Goal: Navigation & Orientation: Find specific page/section

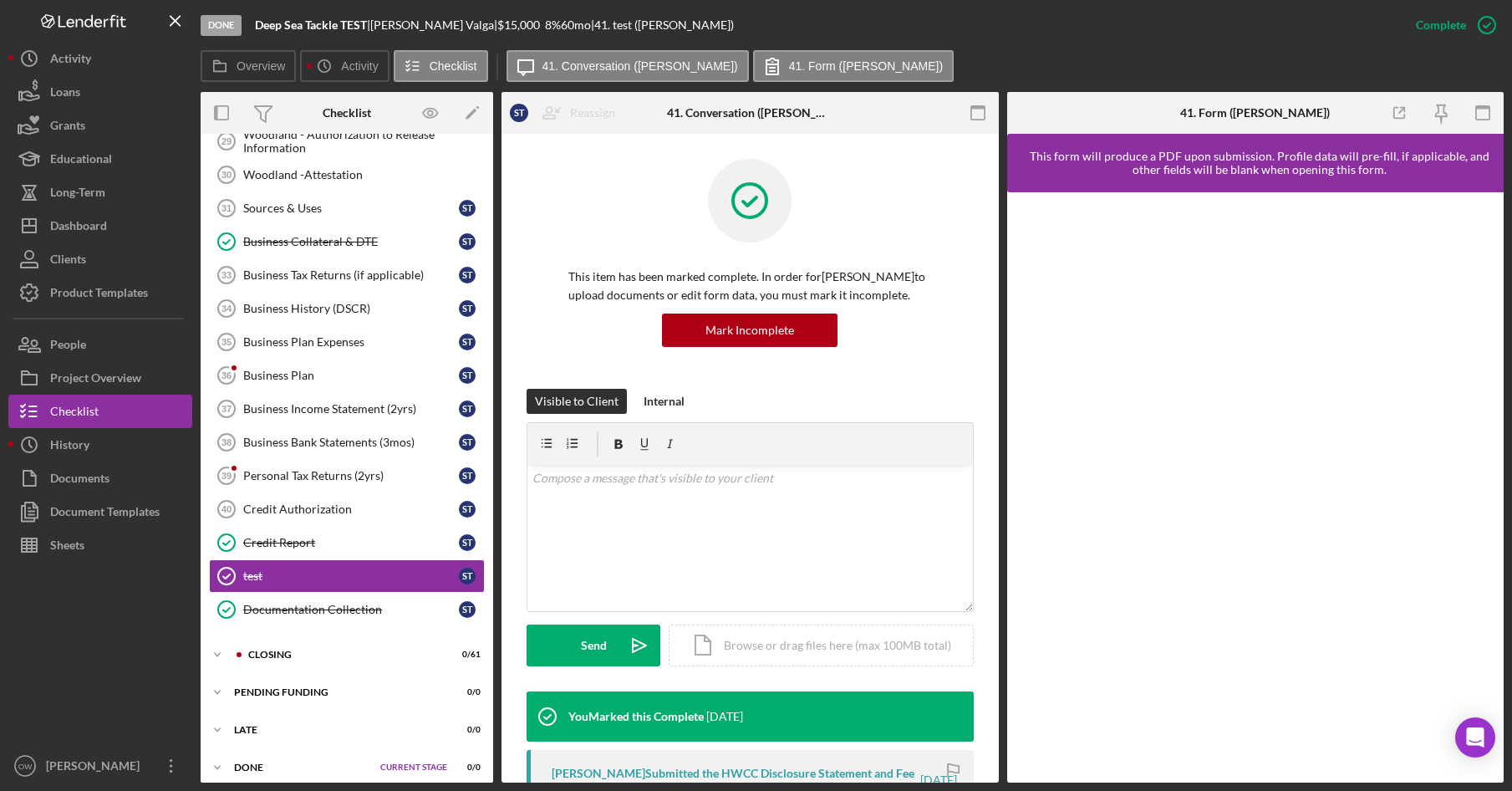
scroll to position [1040, 0]
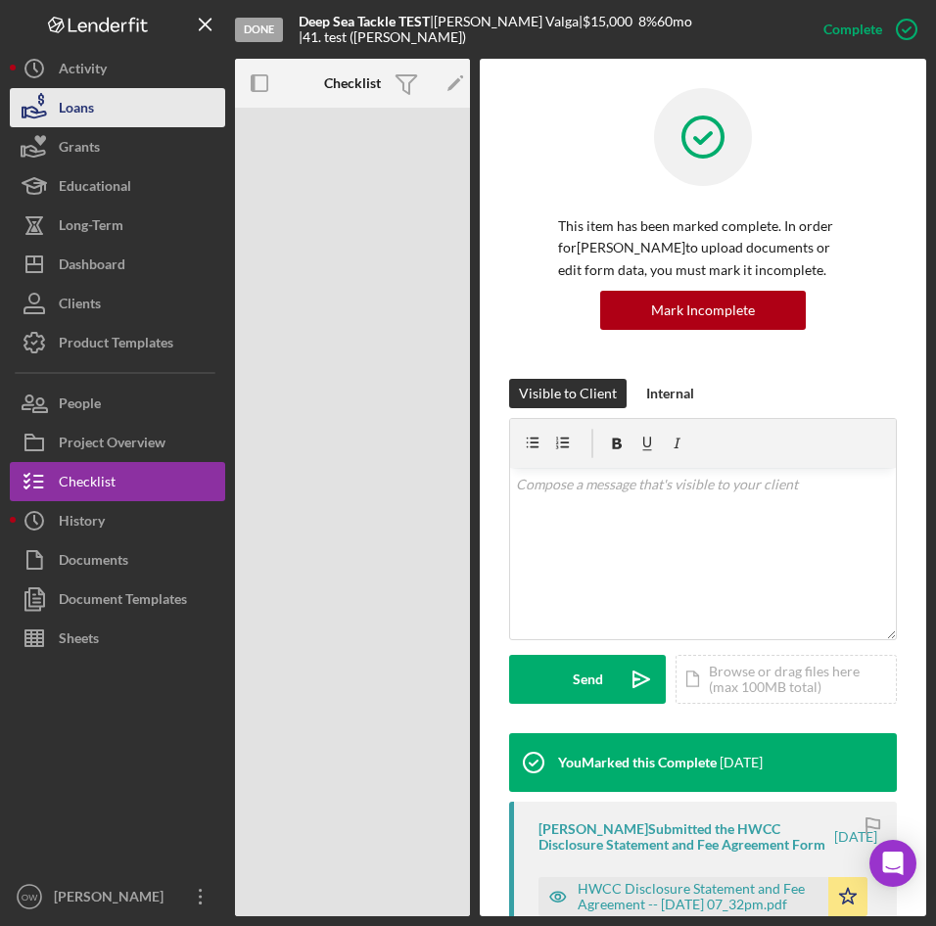
click at [139, 94] on button "Loans" at bounding box center [117, 107] width 215 height 39
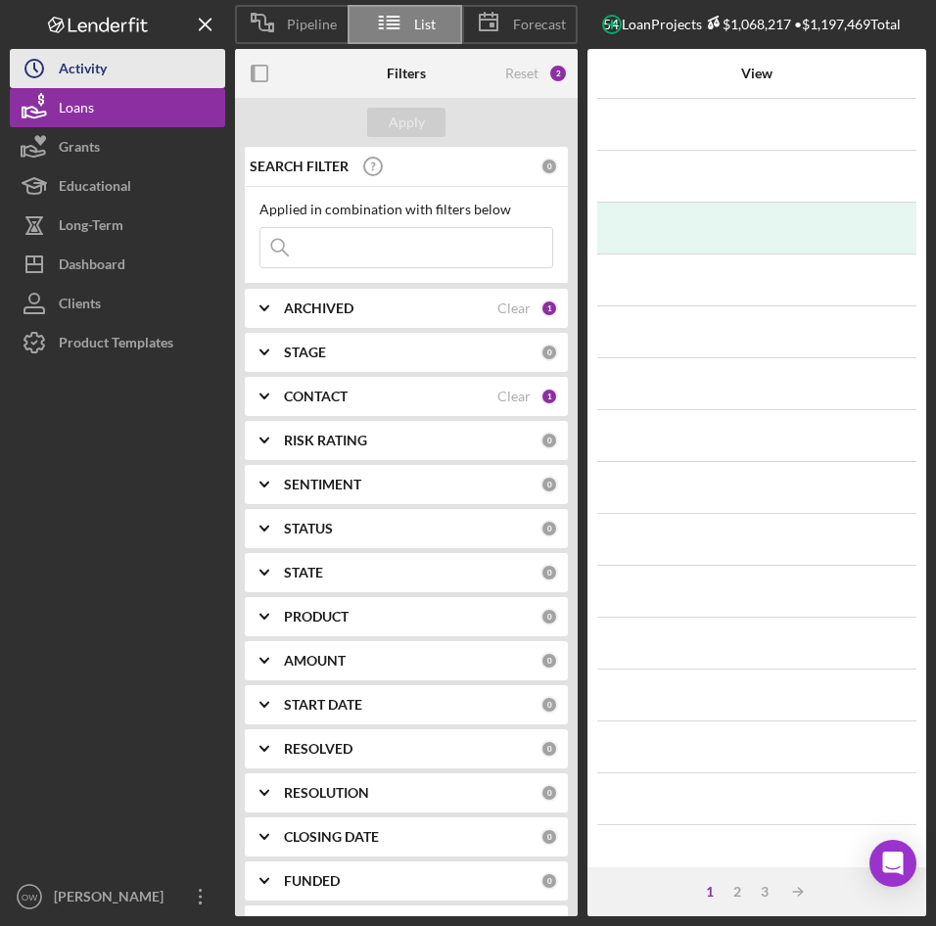
click at [103, 75] on div "Activity" at bounding box center [83, 71] width 48 height 44
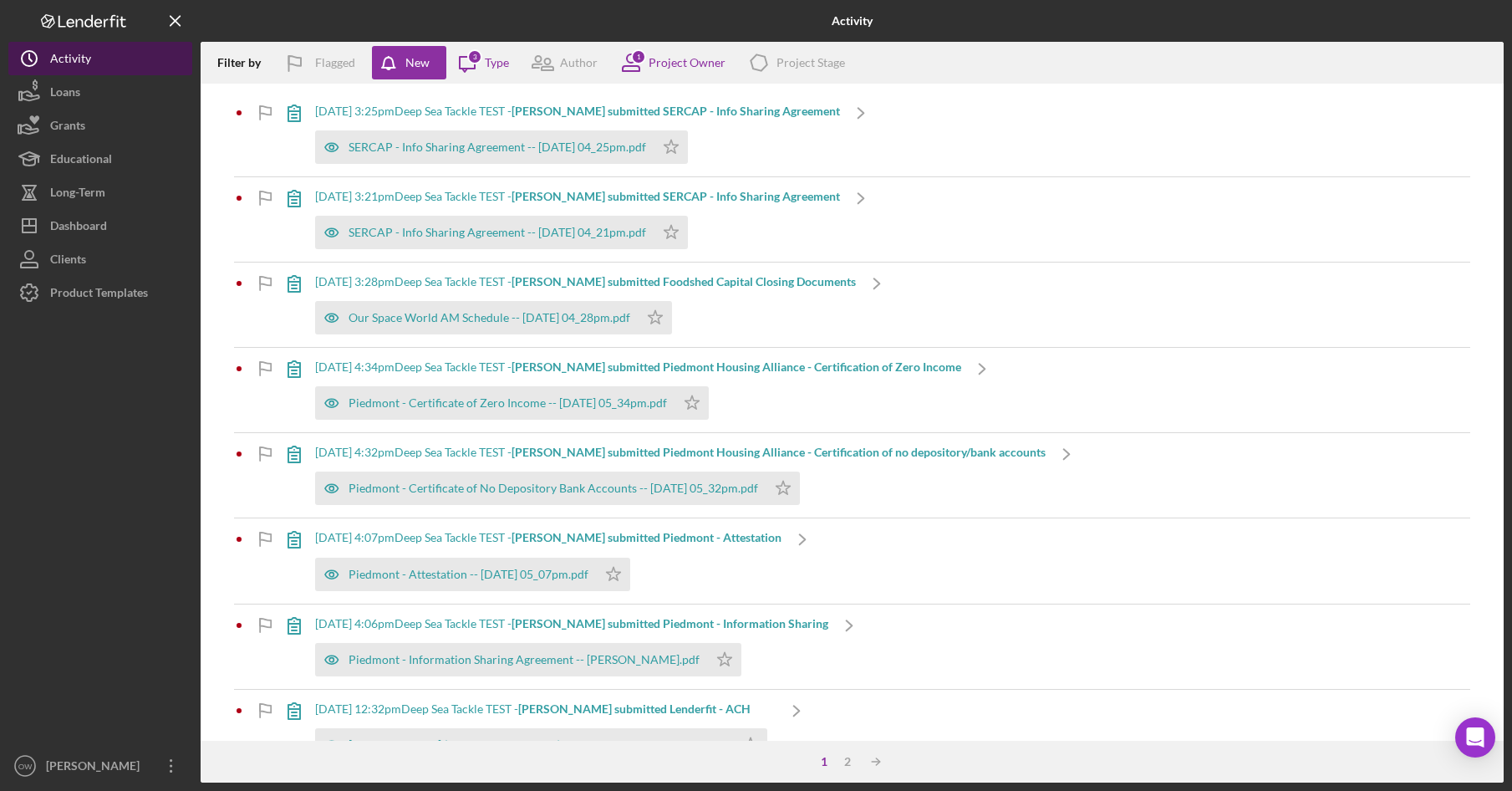
click at [108, 64] on button "Icon/History Activity" at bounding box center [100, 58] width 184 height 33
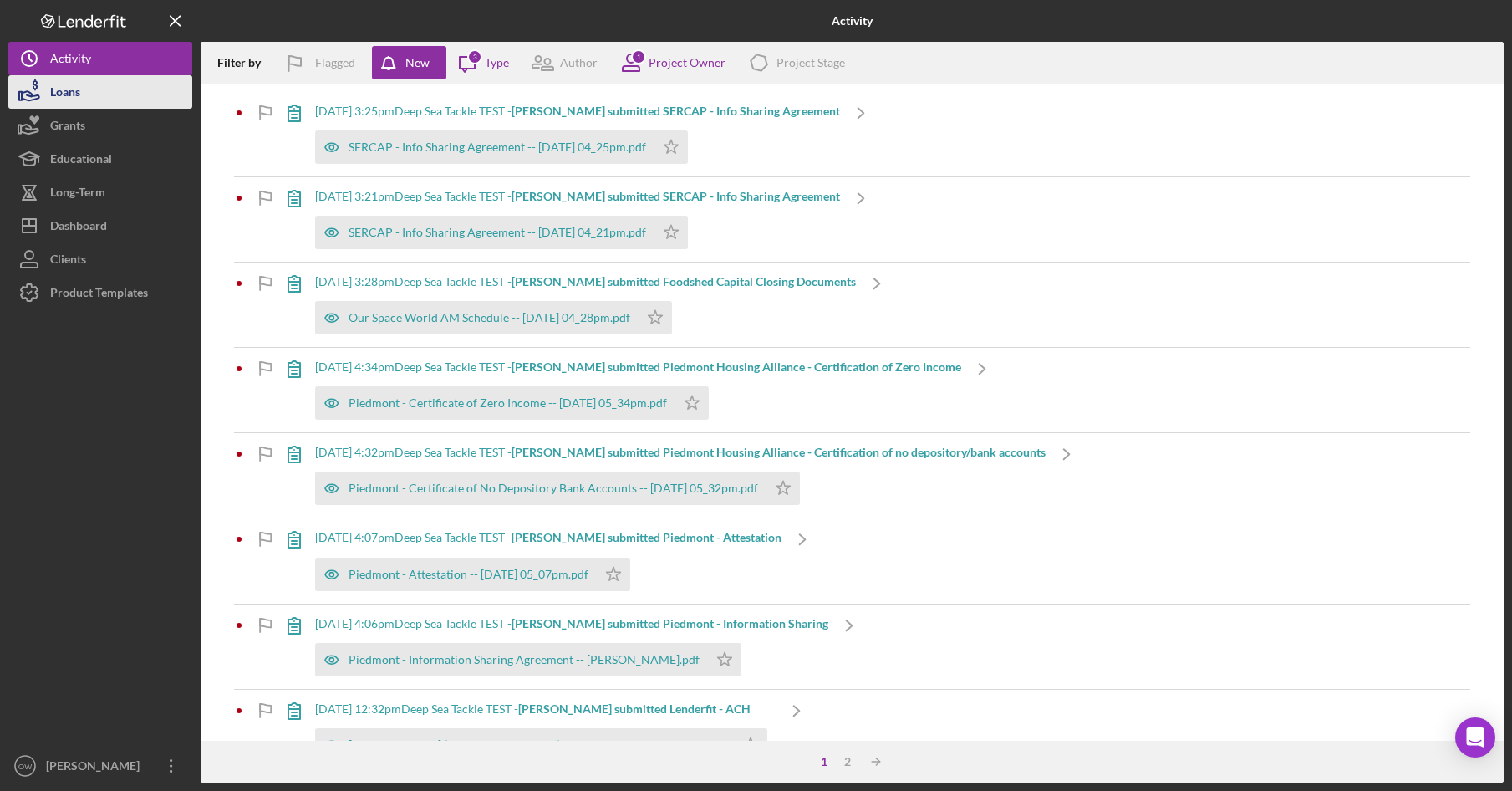
click at [96, 89] on button "Loans" at bounding box center [100, 91] width 184 height 33
